Goal: Task Accomplishment & Management: Use online tool/utility

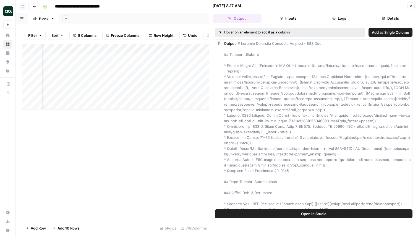
scroll to position [0, 177]
click at [414, 7] on button "Close" at bounding box center [411, 5] width 7 height 7
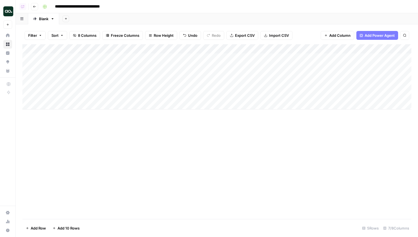
click at [65, 100] on div "Add Column" at bounding box center [216, 76] width 389 height 65
type textarea "**********"
click at [148, 106] on div "Add Column" at bounding box center [216, 81] width 389 height 75
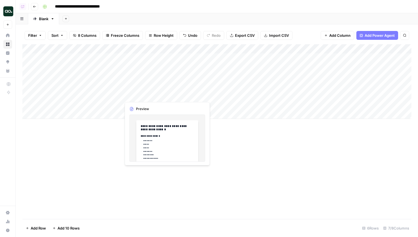
click at [198, 99] on div "Add Column" at bounding box center [216, 81] width 389 height 75
drag, startPoint x: 201, startPoint y: 100, endPoint x: 200, endPoint y: 108, distance: 7.8
click at [200, 108] on div "Add Column" at bounding box center [216, 81] width 389 height 75
click at [321, 105] on div "Add Column" at bounding box center [216, 81] width 389 height 75
click at [197, 49] on div "Add Column" at bounding box center [216, 81] width 389 height 75
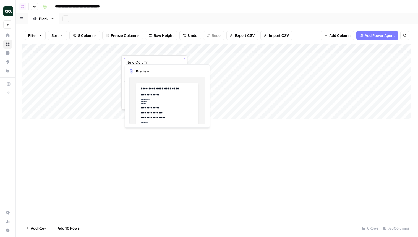
drag, startPoint x: 153, startPoint y: 63, endPoint x: 124, endPoint y: 63, distance: 29.0
click at [123, 63] on div "New Column Markdown Filter Hide Column Remove Column" at bounding box center [154, 82] width 66 height 54
click at [198, 47] on div "Add Column" at bounding box center [216, 81] width 389 height 75
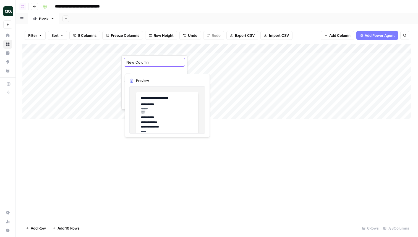
drag, startPoint x: 155, startPoint y: 61, endPoint x: 128, endPoint y: 61, distance: 27.1
click at [128, 61] on input "New Column" at bounding box center [154, 62] width 56 height 6
type input "N"
type input "Template"
click at [349, 52] on div "Add Column" at bounding box center [216, 81] width 389 height 75
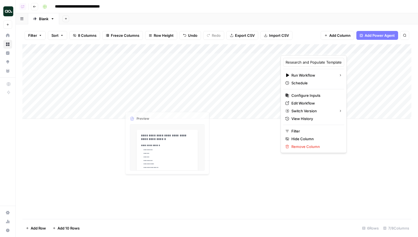
click at [189, 107] on div "Add Column" at bounding box center [216, 81] width 389 height 75
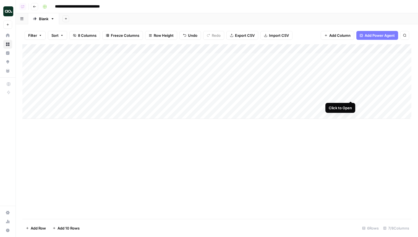
click at [350, 96] on div "Add Column" at bounding box center [216, 81] width 389 height 75
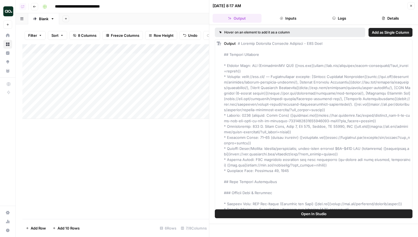
click at [340, 19] on button "Logs" at bounding box center [339, 18] width 49 height 9
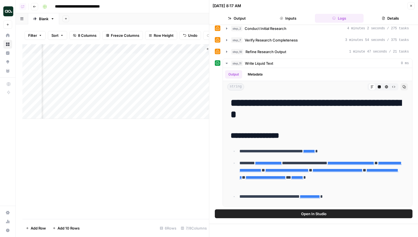
scroll to position [0, 327]
click at [129, 47] on div "Add Column" at bounding box center [115, 81] width 187 height 75
click at [119, 95] on span "Hide Column" at bounding box center [121, 96] width 48 height 6
click at [173, 49] on div "Add Column" at bounding box center [115, 81] width 187 height 75
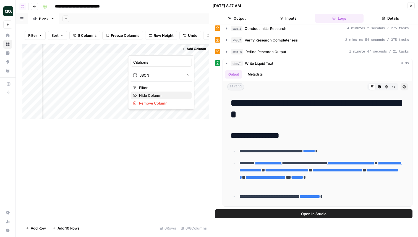
click at [166, 96] on span "Hide Column" at bounding box center [163, 96] width 48 height 6
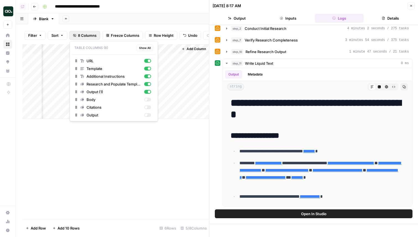
click at [85, 35] on span "8 Columns" at bounding box center [87, 36] width 19 height 6
click at [148, 100] on div "button" at bounding box center [147, 100] width 7 height 4
click at [149, 108] on div "button" at bounding box center [147, 107] width 7 height 4
click at [149, 113] on div "button" at bounding box center [147, 115] width 7 height 4
click at [182, 163] on div "Add Column" at bounding box center [115, 131] width 187 height 175
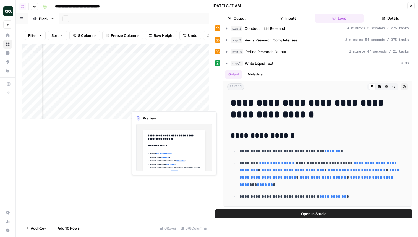
click at [145, 107] on div "Add Column" at bounding box center [115, 81] width 187 height 75
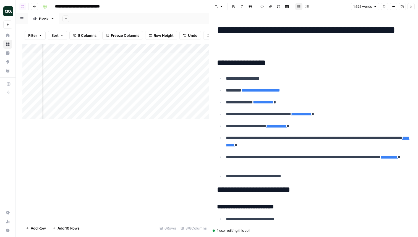
type input "https://www.airops.com/blog/airops-raises-15-5m-to-turn-marketers-into-ai-growt…"
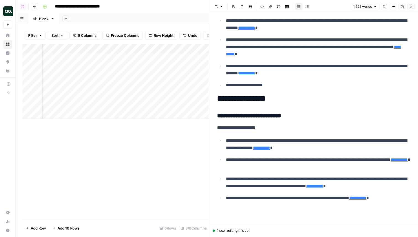
scroll to position [0, 193]
click at [410, 6] on icon "button" at bounding box center [411, 7] width 2 height 2
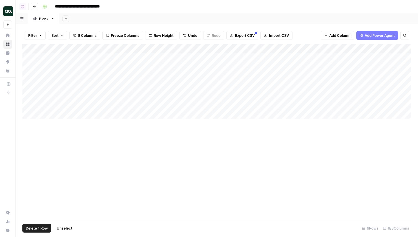
click at [29, 85] on div "Add Column" at bounding box center [216, 81] width 389 height 75
click at [36, 222] on footer "Delete 1 Row Unselect 6 Rows 8/8 Columns" at bounding box center [216, 228] width 389 height 18
click at [36, 231] on button "Delete 1 Row" at bounding box center [36, 228] width 29 height 9
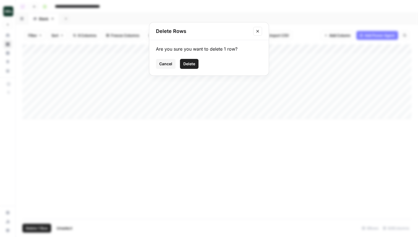
click at [192, 63] on span "Delete" at bounding box center [189, 64] width 12 height 6
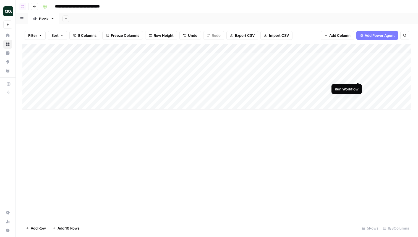
click at [358, 77] on div "Add Column" at bounding box center [216, 76] width 389 height 65
click at [224, 49] on div "Add Column" at bounding box center [216, 76] width 389 height 65
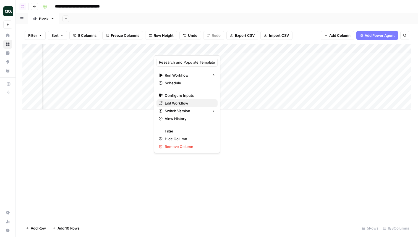
click at [187, 105] on span "Edit Workflow" at bounding box center [189, 103] width 48 height 6
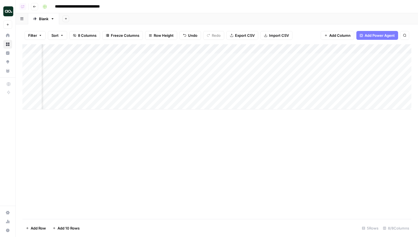
scroll to position [0, 149]
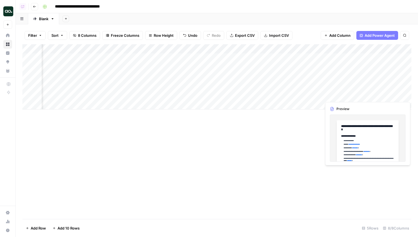
click at [374, 92] on div "Add Column" at bounding box center [216, 76] width 389 height 65
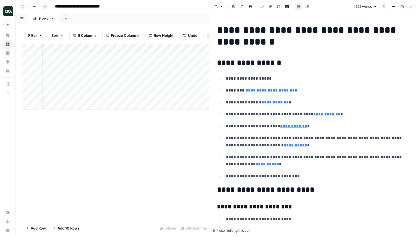
click at [411, 6] on icon "button" at bounding box center [410, 6] width 3 height 3
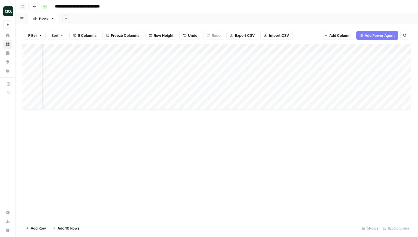
click at [258, 49] on div "Add Column" at bounding box center [216, 76] width 389 height 65
click at [251, 103] on span "Remove Column" at bounding box center [249, 103] width 48 height 6
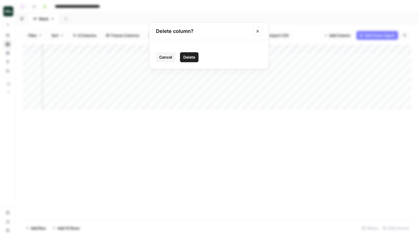
click at [166, 55] on span "Cancel" at bounding box center [165, 57] width 13 height 6
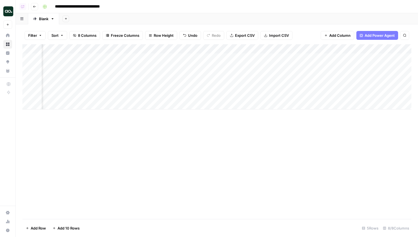
click at [260, 47] on div "Add Column" at bounding box center [216, 76] width 389 height 65
click at [246, 95] on span "Hide Column" at bounding box center [249, 96] width 48 height 6
click at [277, 49] on div "Add Column" at bounding box center [216, 76] width 389 height 65
click at [262, 95] on span "Hide Column" at bounding box center [266, 96] width 48 height 6
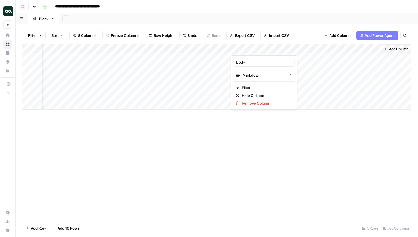
scroll to position [0, 82]
click at [327, 46] on div "Add Column" at bounding box center [216, 76] width 389 height 65
click at [307, 94] on span "Hide Column" at bounding box center [316, 96] width 48 height 6
click at [318, 95] on div "Add Column" at bounding box center [216, 76] width 389 height 65
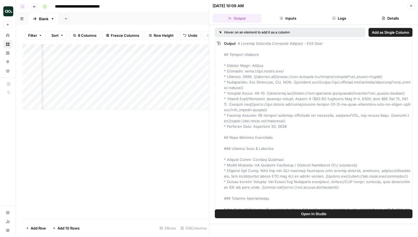
click at [412, 8] on button "Close" at bounding box center [411, 5] width 7 height 7
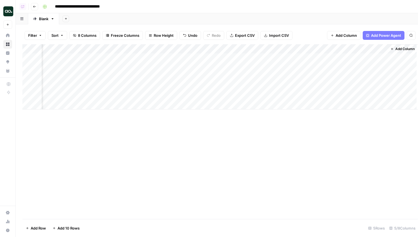
scroll to position [0, 26]
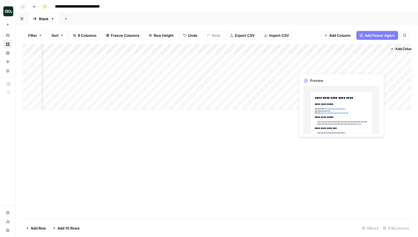
click at [356, 68] on div "Add Column" at bounding box center [216, 76] width 389 height 65
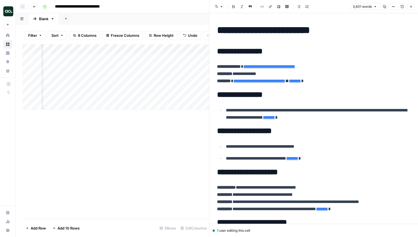
click at [341, 32] on h1 "**********" at bounding box center [313, 30] width 193 height 12
click at [412, 5] on icon "button" at bounding box center [410, 6] width 3 height 3
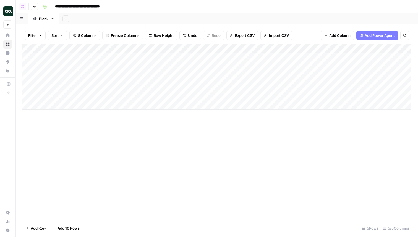
scroll to position [0, 32]
click at [36, 9] on button "Go back" at bounding box center [34, 6] width 7 height 7
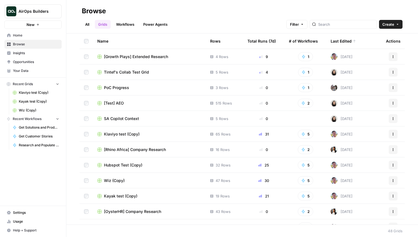
click at [127, 29] on header "Browse All Grids Workflows Power Agents Filter Create" at bounding box center [242, 16] width 352 height 33
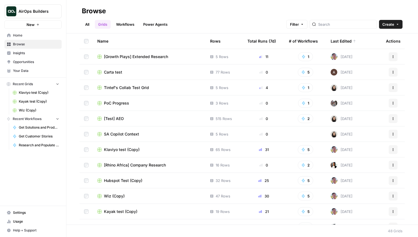
click at [128, 20] on link "Workflows" at bounding box center [125, 24] width 25 height 9
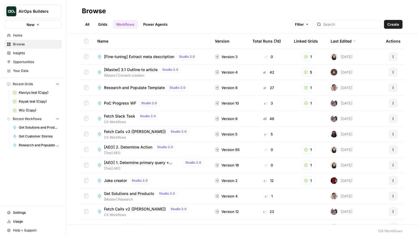
click at [84, 24] on link "All" at bounding box center [87, 24] width 11 height 9
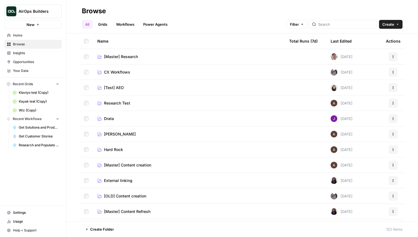
click at [103, 24] on link "Grids" at bounding box center [103, 24] width 16 height 9
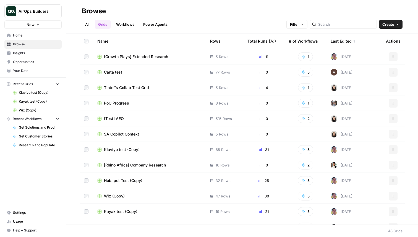
click at [137, 56] on span "[Growth Plays] Extended Research" at bounding box center [136, 57] width 64 height 6
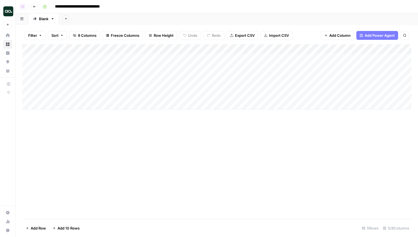
click at [35, 9] on button "Go back" at bounding box center [34, 6] width 7 height 7
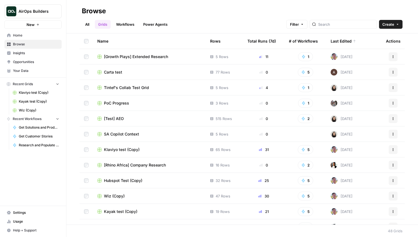
click at [115, 72] on span "Carta test" at bounding box center [113, 72] width 18 height 6
click at [137, 57] on span "[Growth Plays] Extended Research" at bounding box center [136, 57] width 64 height 6
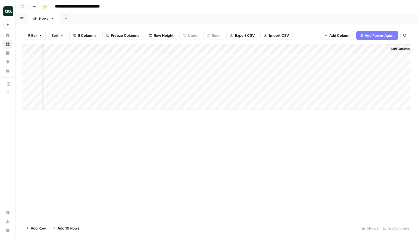
scroll to position [0, 32]
click at [352, 78] on div "Add Column" at bounding box center [216, 76] width 389 height 65
click at [354, 102] on div "Add Column" at bounding box center [216, 76] width 389 height 65
click at [318, 75] on div "Add Column" at bounding box center [216, 81] width 389 height 75
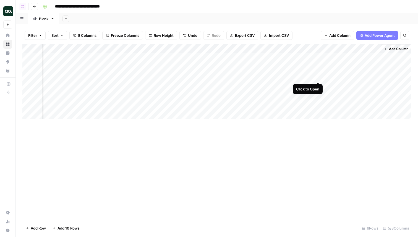
scroll to position [0, 28]
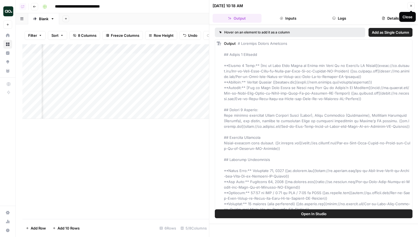
click at [415, 4] on header "09/15/25 at 10:18 AM Close Output Inputs Logs Details" at bounding box center [313, 12] width 209 height 25
click at [413, 4] on button "Close" at bounding box center [411, 5] width 7 height 7
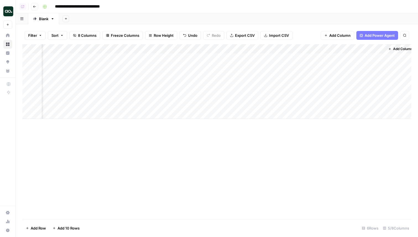
scroll to position [0, 26]
click at [325, 76] on div "Add Column" at bounding box center [216, 81] width 389 height 75
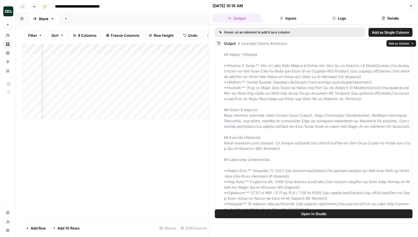
click at [397, 43] on span "Add as Column" at bounding box center [399, 43] width 20 height 4
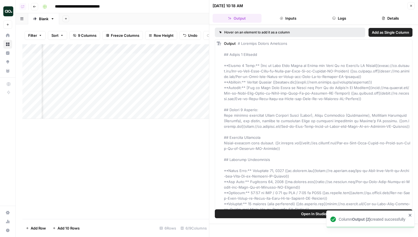
click at [409, 5] on icon "button" at bounding box center [410, 5] width 3 height 3
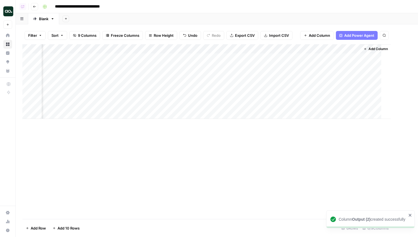
scroll to position [0, 75]
click at [382, 50] on div "Add Column" at bounding box center [216, 81] width 389 height 75
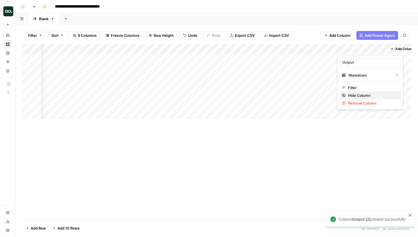
click at [362, 93] on span "Hide Column" at bounding box center [372, 96] width 48 height 6
click at [374, 48] on div "Add Column" at bounding box center [216, 81] width 389 height 75
click at [358, 60] on input "Output (2)" at bounding box center [364, 62] width 56 height 6
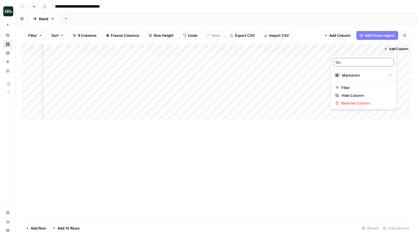
type input "O"
type input "Research"
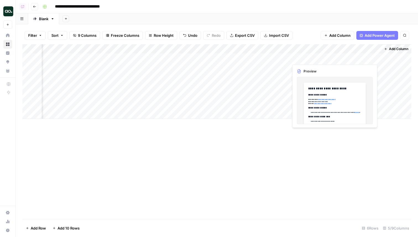
click at [344, 64] on div "Add Column" at bounding box center [216, 81] width 389 height 75
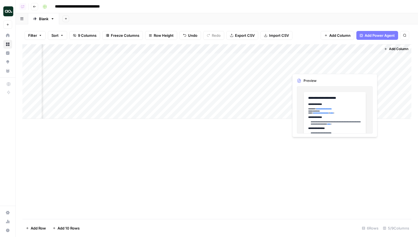
click at [344, 64] on div "Add Column" at bounding box center [216, 81] width 389 height 75
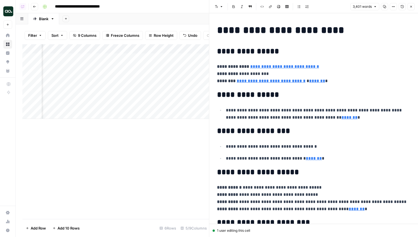
click at [411, 7] on icon "button" at bounding box center [410, 6] width 3 height 3
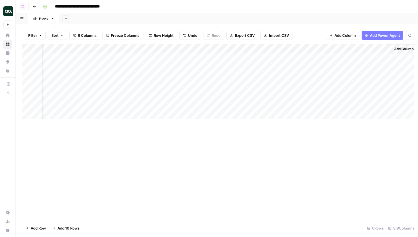
scroll to position [0, 26]
click at [353, 75] on div "Add Column" at bounding box center [216, 81] width 389 height 75
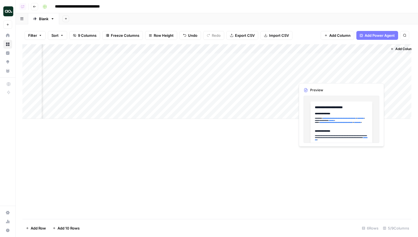
click at [353, 75] on div "Add Column" at bounding box center [216, 81] width 389 height 75
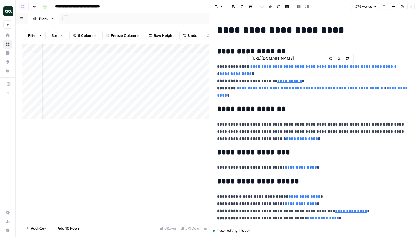
type input "https://lp.semrush.com/How-to-Grow-Your-Brand-on-Quora-and-Show-Up-in-Googles-A…"
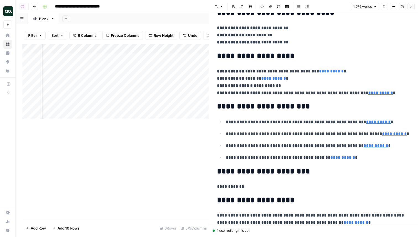
scroll to position [3452, 0]
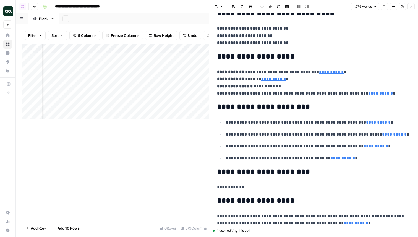
click at [296, 61] on div "https://www.semrush.com/lp/fullstackmarketer-webinar-260625/en/ Open in a new t…" at bounding box center [347, 64] width 106 height 11
click at [286, 54] on h2 "**********" at bounding box center [313, 56] width 193 height 9
click at [296, 58] on h2 "**********" at bounding box center [313, 56] width 193 height 9
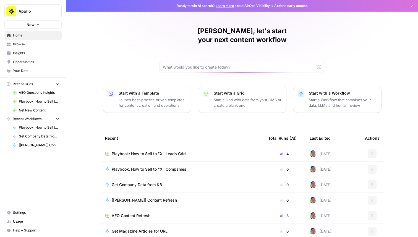
click at [32, 14] on button "Apollo" at bounding box center [32, 11] width 57 height 14
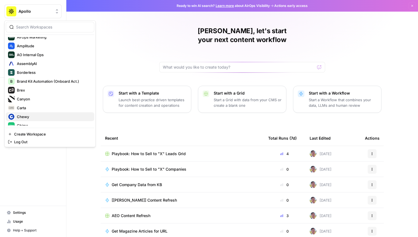
scroll to position [63, 0]
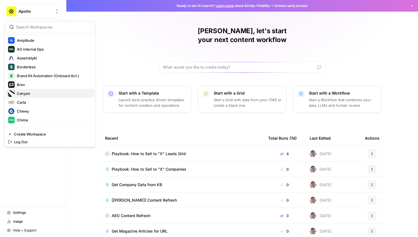
click at [34, 95] on span "Canyon" at bounding box center [53, 94] width 73 height 6
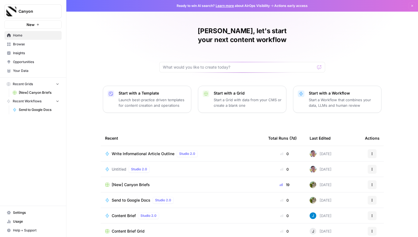
click at [35, 223] on span "Usage" at bounding box center [36, 221] width 46 height 5
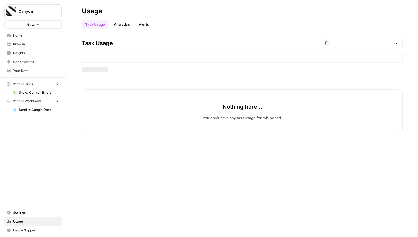
type input "September Tasks"
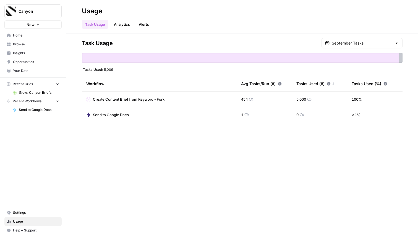
click at [130, 24] on link "Analytics" at bounding box center [122, 24] width 23 height 9
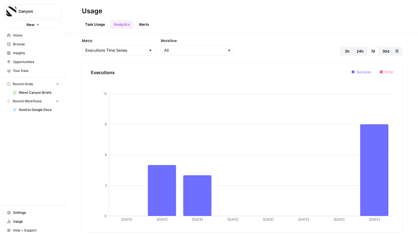
click at [385, 48] on button "30d" at bounding box center [386, 51] width 14 height 9
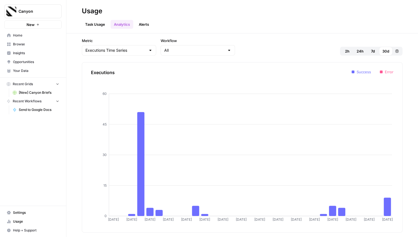
click at [100, 27] on link "Task Usage" at bounding box center [95, 24] width 27 height 9
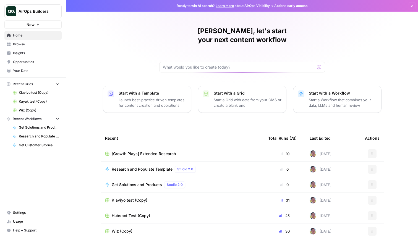
click at [18, 14] on button "AirOps Builders" at bounding box center [32, 11] width 57 height 14
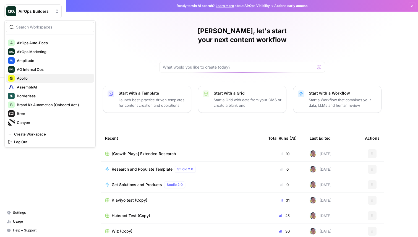
scroll to position [37, 0]
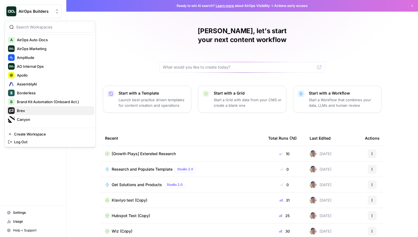
click at [37, 111] on span "Brex" at bounding box center [53, 111] width 73 height 6
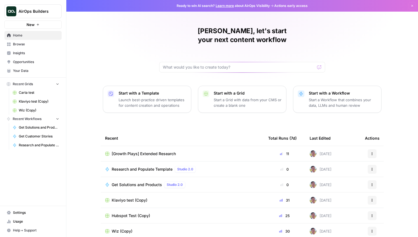
click at [37, 10] on span "AirOps Builders" at bounding box center [35, 12] width 33 height 6
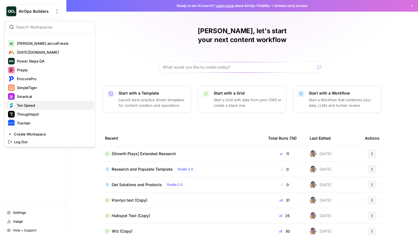
scroll to position [265, 0]
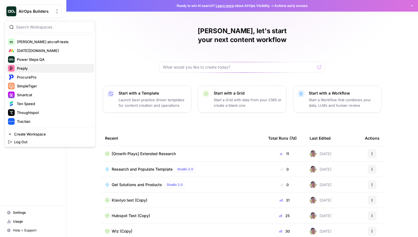
click at [39, 67] on span "Preply" at bounding box center [53, 69] width 73 height 6
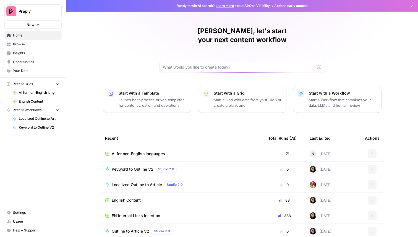
click at [146, 146] on td "AI for non-English languages" at bounding box center [182, 153] width 163 height 15
click at [145, 151] on span "AI for non-English languages" at bounding box center [138, 154] width 53 height 6
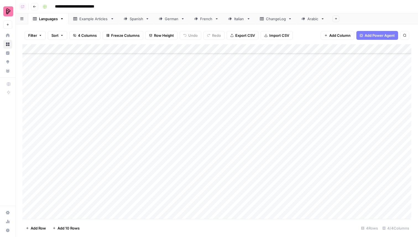
scroll to position [180, 0]
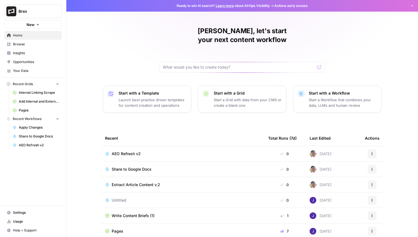
scroll to position [17, 0]
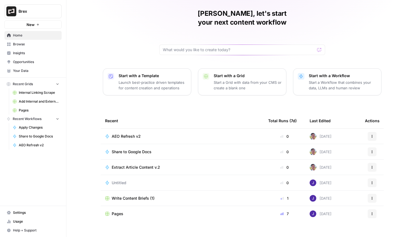
click at [30, 45] on span "Browse" at bounding box center [36, 44] width 46 height 5
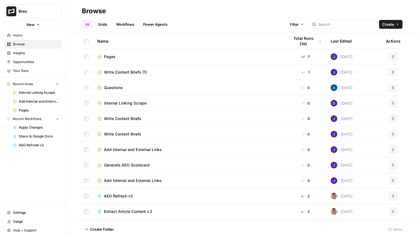
click at [107, 59] on span "Pages" at bounding box center [110, 57] width 12 height 6
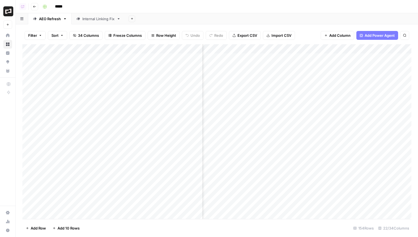
scroll to position [0, 297]
click at [31, 6] on button "Go back" at bounding box center [34, 6] width 7 height 7
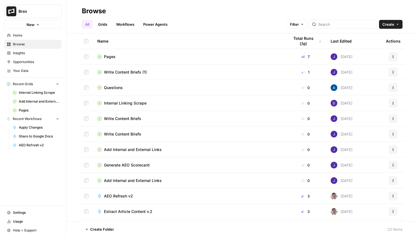
click at [121, 72] on span "Write Content Briefs (1)" at bounding box center [125, 72] width 43 height 6
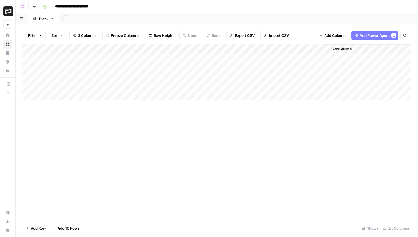
click at [35, 4] on button "Go back" at bounding box center [34, 6] width 7 height 7
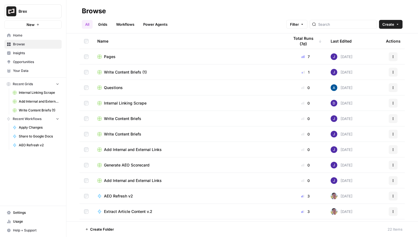
click at [130, 164] on span "Generate AEO Scorecard" at bounding box center [127, 165] width 46 height 6
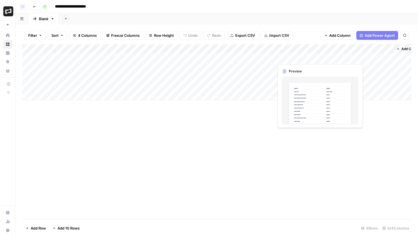
click at [296, 59] on div "Add Column" at bounding box center [216, 72] width 389 height 56
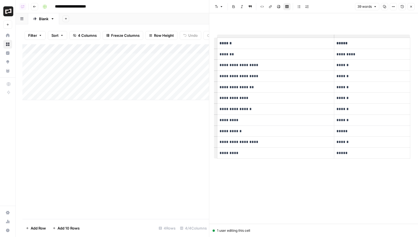
click at [411, 10] on button "Close" at bounding box center [411, 6] width 7 height 7
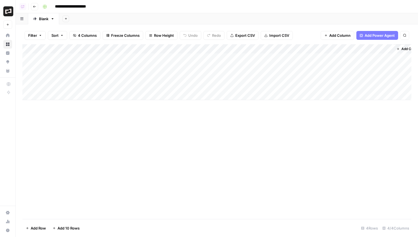
click at [35, 6] on icon "button" at bounding box center [34, 6] width 3 height 3
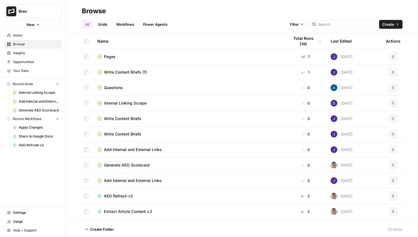
click at [113, 59] on td "Pages" at bounding box center [189, 56] width 192 height 15
click at [110, 57] on span "Pages" at bounding box center [110, 57] width 12 height 6
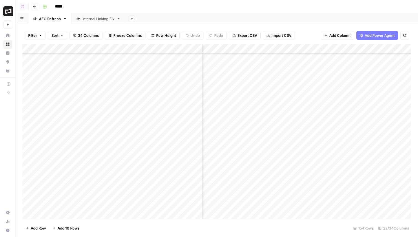
scroll to position [0, 645]
click at [35, 8] on icon "button" at bounding box center [34, 6] width 3 height 3
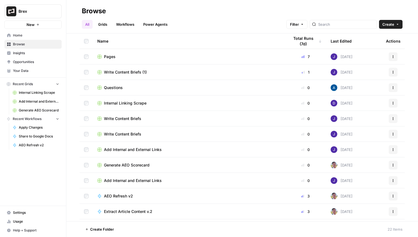
click at [112, 56] on span "Pages" at bounding box center [110, 57] width 12 height 6
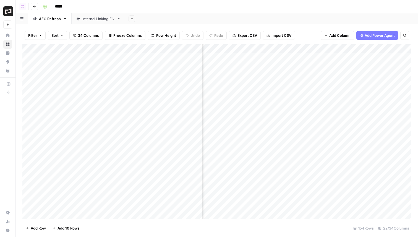
scroll to position [0, 268]
click at [300, 95] on div "Add Column" at bounding box center [216, 131] width 389 height 175
click at [293, 50] on div "Add Column" at bounding box center [216, 131] width 389 height 175
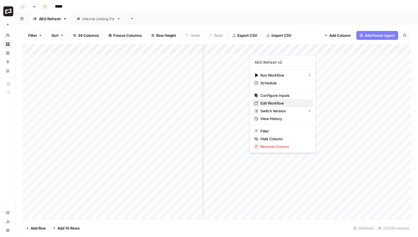
click at [278, 103] on span "Edit Workflow" at bounding box center [284, 103] width 48 height 6
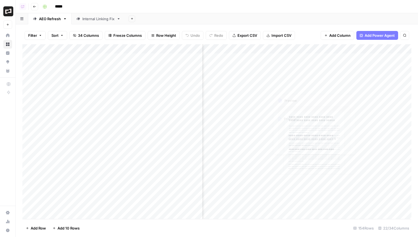
scroll to position [0, 0]
click at [229, 60] on div "Add Column" at bounding box center [216, 131] width 389 height 175
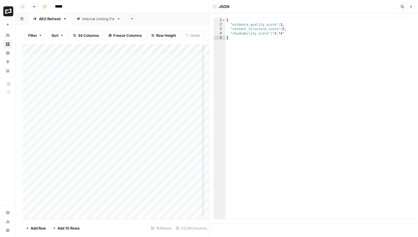
click at [412, 10] on button "Close" at bounding box center [411, 6] width 7 height 7
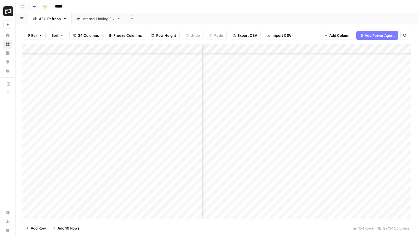
scroll to position [34, 519]
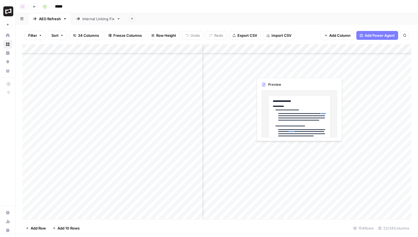
click at [270, 71] on div "Add Column" at bounding box center [216, 131] width 389 height 175
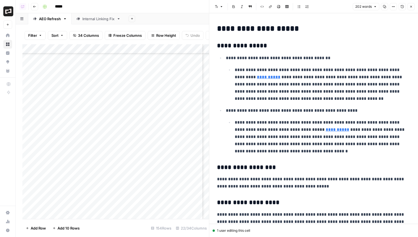
click at [412, 8] on button "Close" at bounding box center [411, 6] width 7 height 7
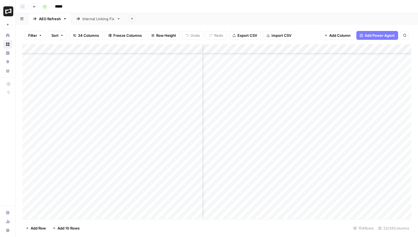
scroll to position [33, 383]
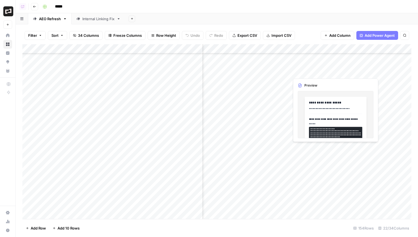
click at [304, 73] on div "Add Column" at bounding box center [216, 131] width 389 height 175
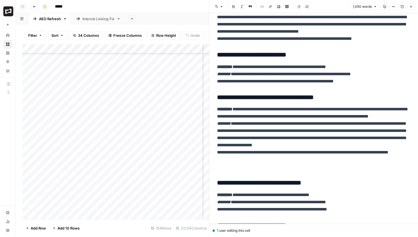
scroll to position [258, 0]
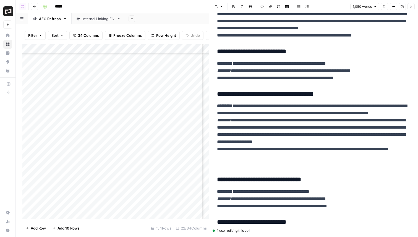
click at [411, 2] on header "Font style Bold Italic Block quote Code block Link Image Insert Table Bulleted …" at bounding box center [313, 6] width 209 height 13
click at [411, 8] on icon "button" at bounding box center [410, 6] width 3 height 3
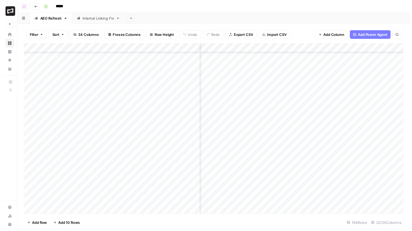
scroll to position [33, 270]
click at [292, 48] on div "Add Column" at bounding box center [216, 131] width 389 height 175
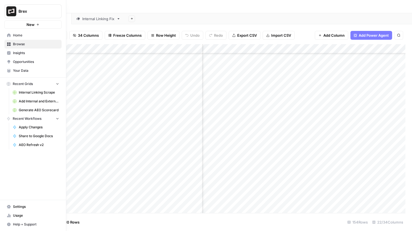
click at [11, 216] on icon at bounding box center [9, 216] width 4 height 4
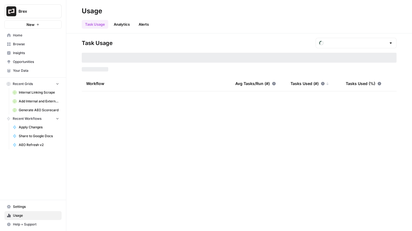
type input "September Tasks"
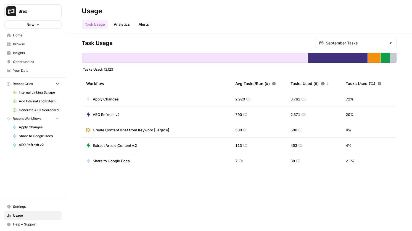
click at [20, 36] on span "Home" at bounding box center [36, 35] width 46 height 5
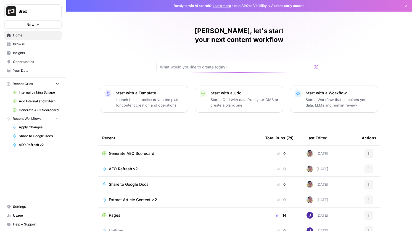
click at [126, 166] on span "AEO Refresh v2" at bounding box center [123, 169] width 29 height 6
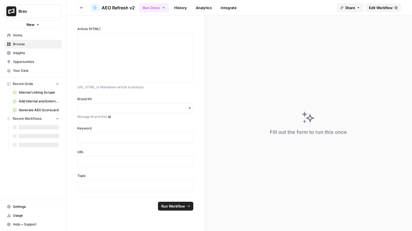
click at [370, 6] on span "Edit Workflow" at bounding box center [381, 8] width 24 height 6
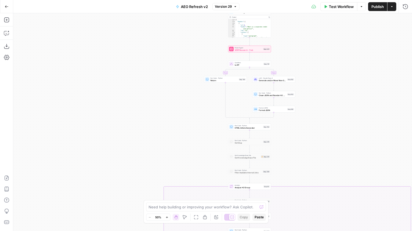
click at [6, 7] on icon "button" at bounding box center [6, 6] width 3 height 2
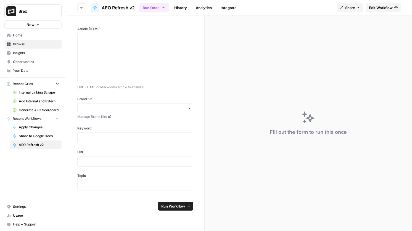
click at [29, 13] on span "Brex" at bounding box center [35, 12] width 33 height 6
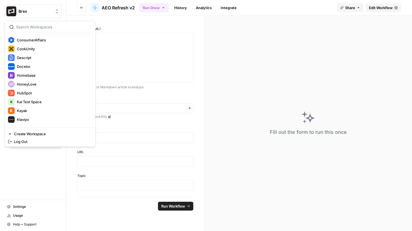
scroll to position [157, 0]
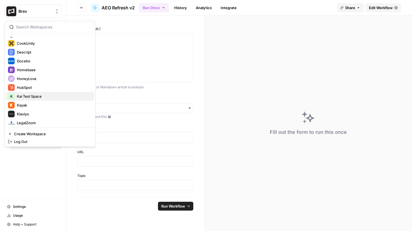
click at [39, 94] on span "Kai Test Space" at bounding box center [53, 97] width 73 height 6
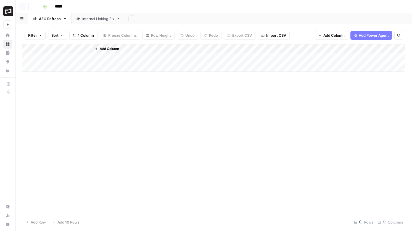
scroll to position [404, 421]
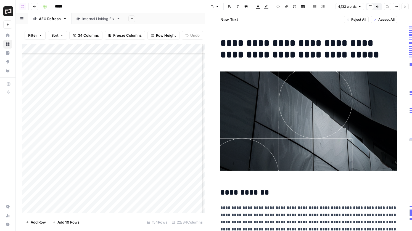
click at [407, 7] on icon "button" at bounding box center [405, 6] width 3 height 3
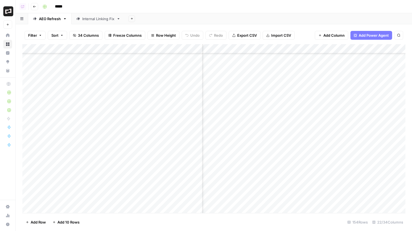
scroll to position [404, 271]
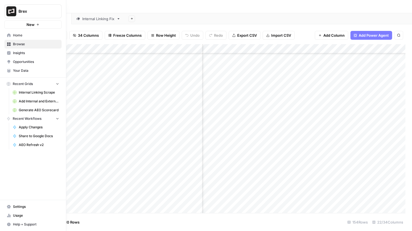
click at [24, 71] on span "Your Data" at bounding box center [36, 70] width 46 height 5
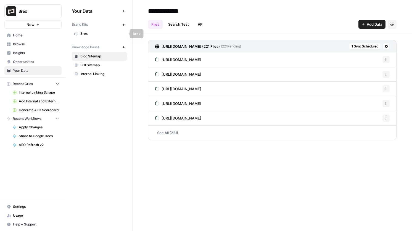
click at [93, 38] on link "Brex" at bounding box center [99, 33] width 55 height 9
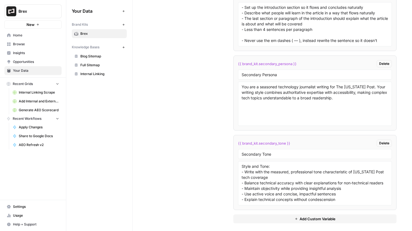
scroll to position [1073, 0]
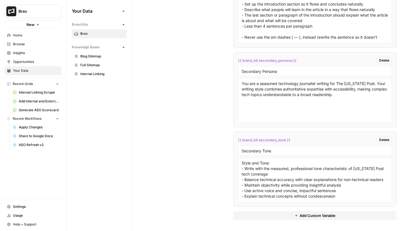
click at [43, 210] on link "Settings" at bounding box center [32, 207] width 57 height 9
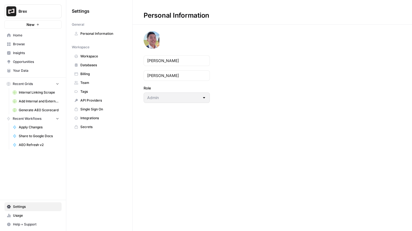
click at [98, 102] on span "API Providers" at bounding box center [102, 100] width 44 height 5
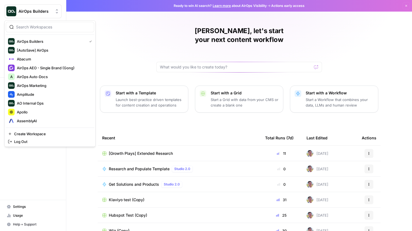
click at [38, 14] on span "AirOps Builders" at bounding box center [35, 12] width 33 height 6
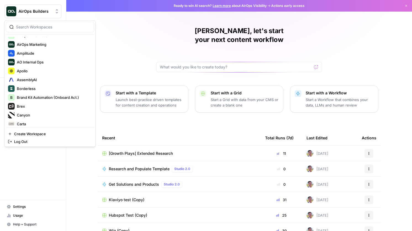
scroll to position [43, 0]
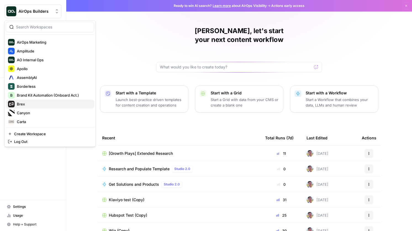
click at [37, 104] on span "Brex" at bounding box center [53, 104] width 73 height 6
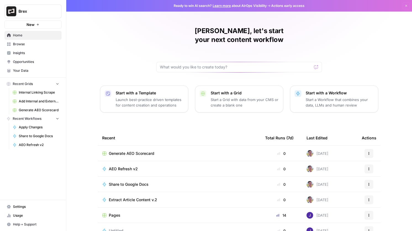
click at [31, 216] on span "Usage" at bounding box center [36, 215] width 46 height 5
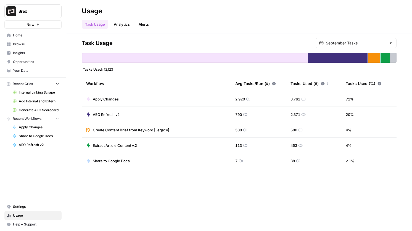
click at [29, 206] on span "Settings" at bounding box center [36, 207] width 46 height 5
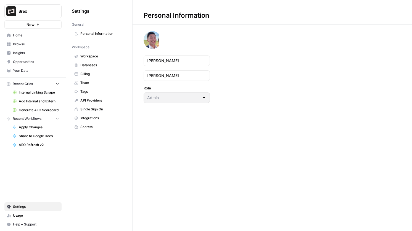
click at [30, 214] on span "Usage" at bounding box center [36, 215] width 46 height 5
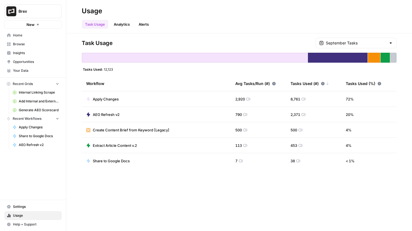
drag, startPoint x: 234, startPoint y: 116, endPoint x: 253, endPoint y: 114, distance: 19.2
click at [253, 114] on td "790" at bounding box center [258, 114] width 55 height 15
click at [254, 115] on td "790" at bounding box center [258, 114] width 55 height 15
drag, startPoint x: 235, startPoint y: 100, endPoint x: 249, endPoint y: 101, distance: 13.9
click at [249, 101] on td "2,920" at bounding box center [258, 99] width 55 height 15
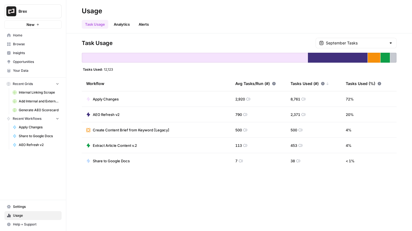
click at [255, 98] on td "2,920" at bounding box center [258, 99] width 55 height 15
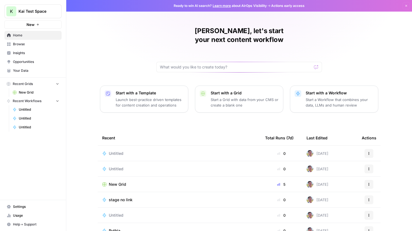
click at [116, 151] on span "Untitled" at bounding box center [116, 154] width 15 height 6
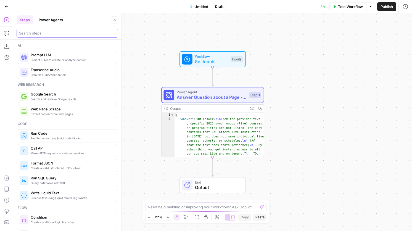
click at [54, 34] on input "search" at bounding box center [67, 33] width 97 height 6
type input "u"
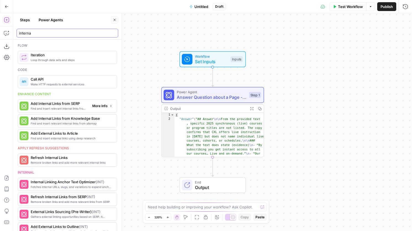
type input "interna"
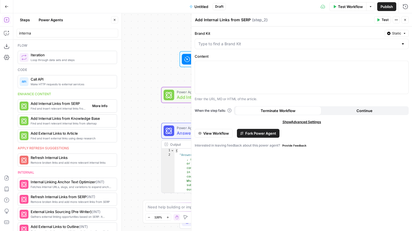
drag, startPoint x: 95, startPoint y: 110, endPoint x: 102, endPoint y: 106, distance: 8.4
click at [102, 106] on span "More Info" at bounding box center [99, 106] width 15 height 5
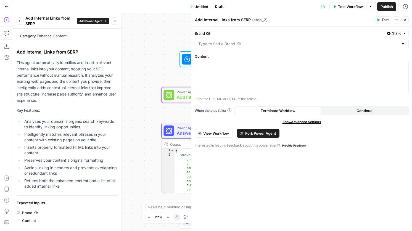
click at [177, 98] on div "Power Agent Add Internal Links from SERP Step 2 Copy step Delete step Add Note …" at bounding box center [213, 95] width 98 height 11
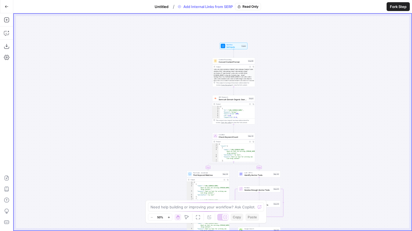
click at [4, 7] on button "Go Back" at bounding box center [7, 7] width 10 height 10
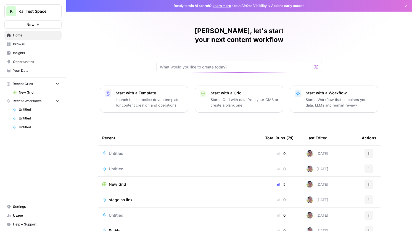
click at [119, 148] on td "Untitled" at bounding box center [179, 153] width 163 height 15
click at [115, 146] on td "Untitled" at bounding box center [179, 153] width 163 height 15
click at [114, 151] on span "Untitled" at bounding box center [116, 154] width 15 height 6
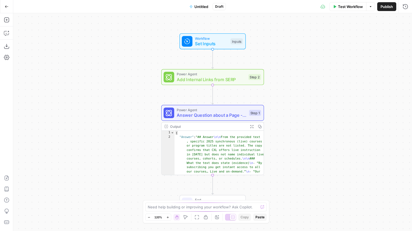
click at [186, 76] on span "Add Internal Links from SERP" at bounding box center [211, 79] width 69 height 7
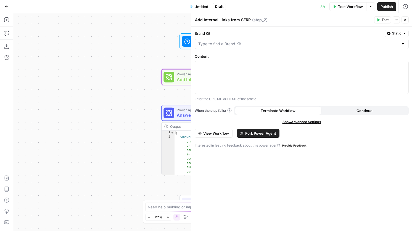
click at [5, 25] on div "Add Steps Copilot Download as JSON Settings Import JSON AirOps Academy Help Giv…" at bounding box center [6, 122] width 13 height 218
click at [6, 22] on icon "button" at bounding box center [7, 20] width 6 height 6
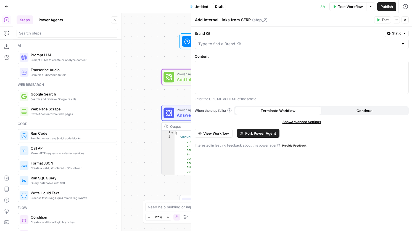
click at [60, 18] on button "Power Agents" at bounding box center [50, 19] width 31 height 9
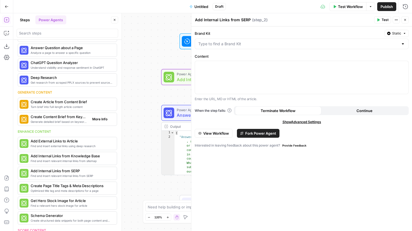
scroll to position [28, 0]
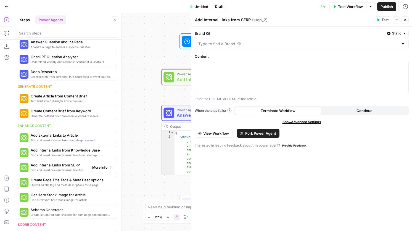
click at [99, 166] on span "More Info" at bounding box center [99, 167] width 15 height 5
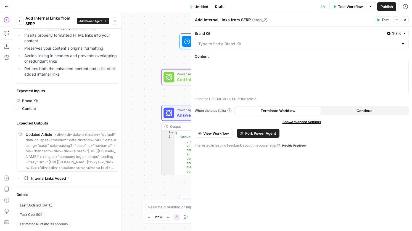
scroll to position [0, 0]
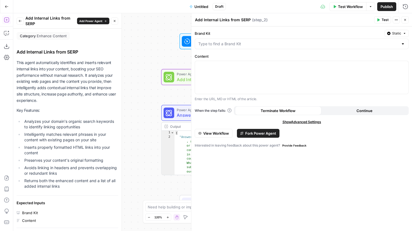
click at [7, 8] on button "Go Back" at bounding box center [7, 7] width 10 height 10
